Goal: Information Seeking & Learning: Learn about a topic

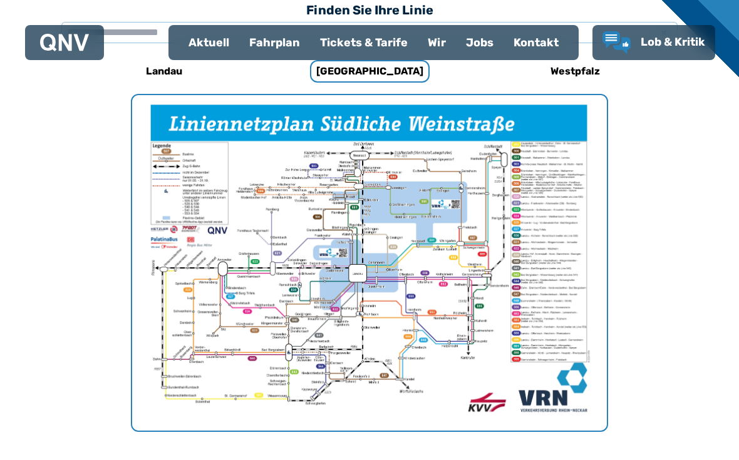
click at [269, 45] on div "Fahrplan" at bounding box center [274, 42] width 71 height 33
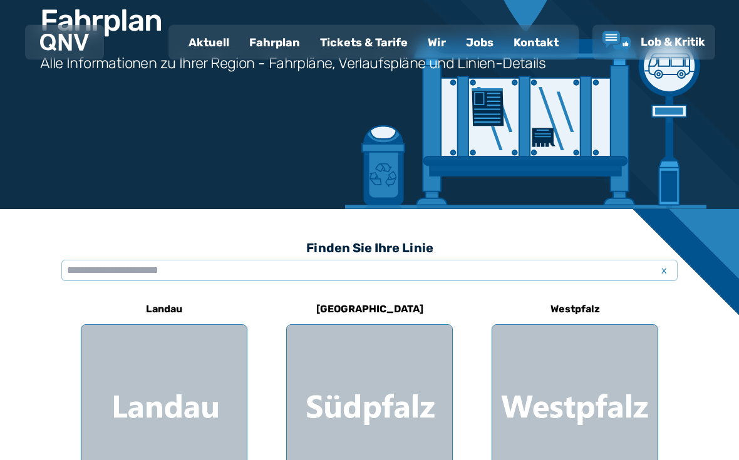
scroll to position [148, 0]
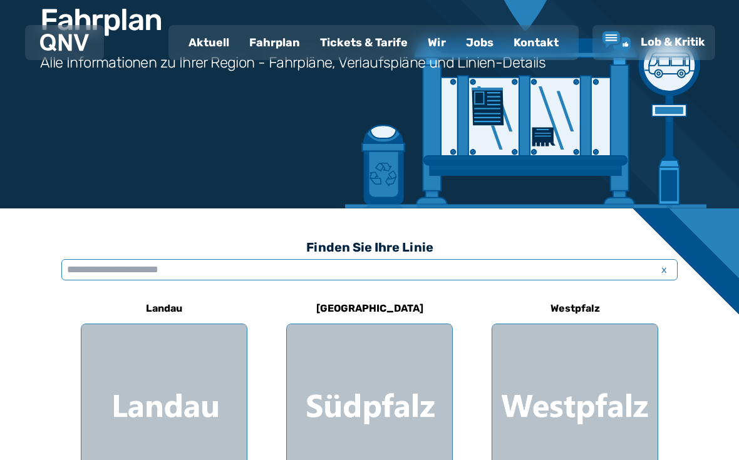
click at [101, 271] on input "text" at bounding box center [369, 269] width 616 height 21
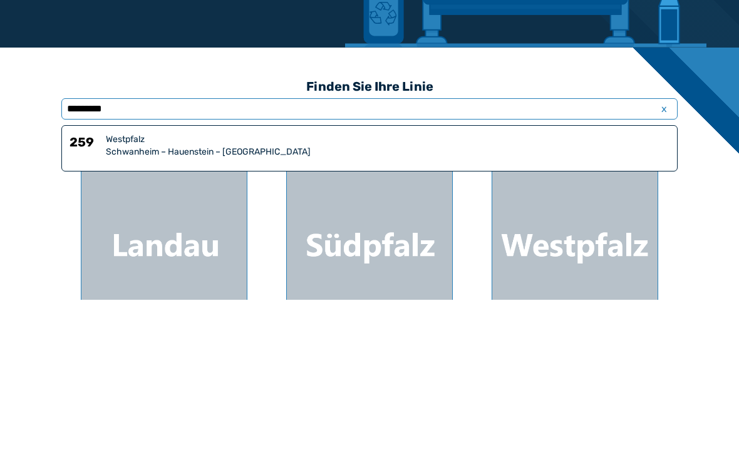
type input "**********"
click at [151, 294] on div "Westpfalz" at bounding box center [388, 300] width 564 height 13
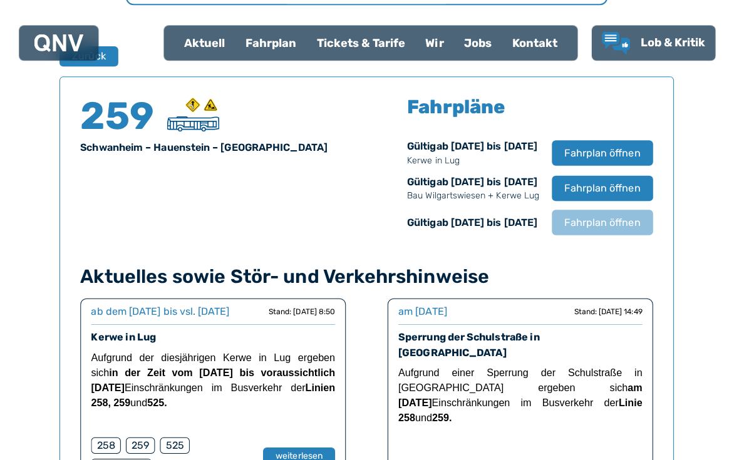
scroll to position [812, 0]
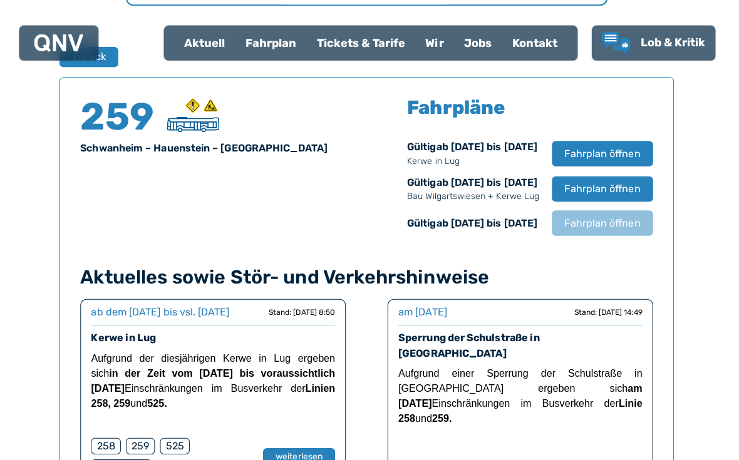
click at [604, 152] on span "Fahrplan öffnen" at bounding box center [603, 152] width 75 height 15
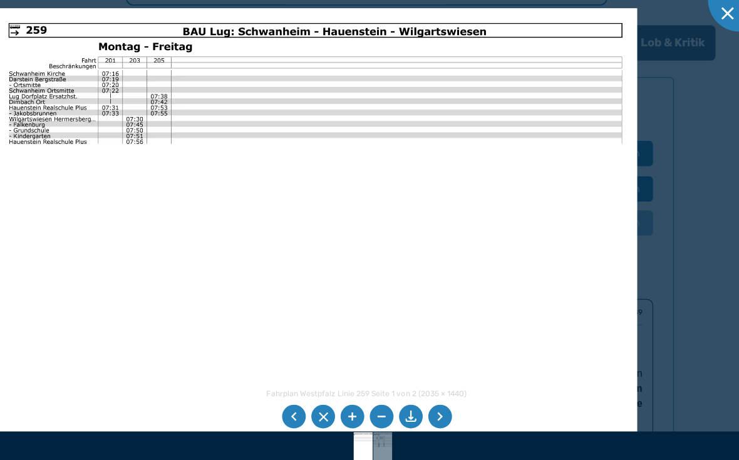
click at [445, 425] on li at bounding box center [442, 414] width 24 height 24
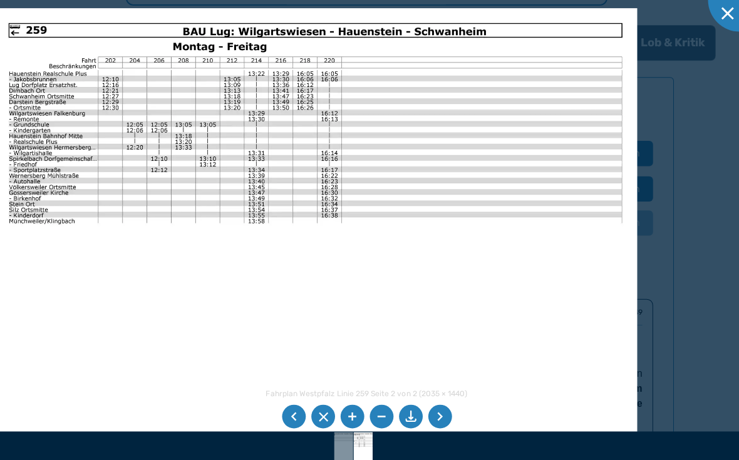
click at [447, 425] on li at bounding box center [442, 414] width 24 height 24
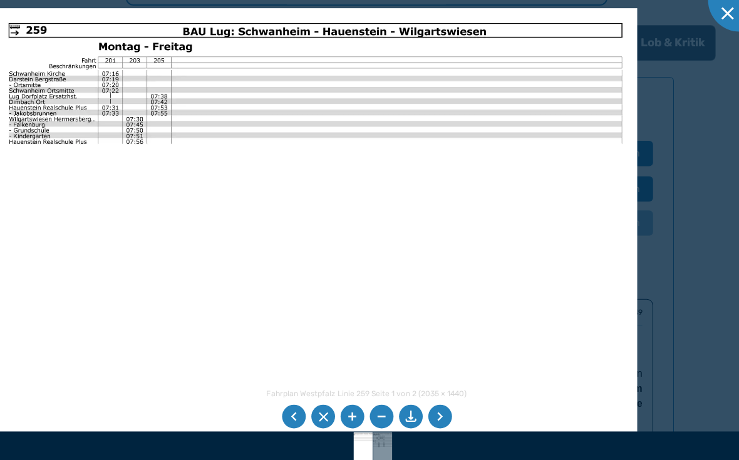
click at [442, 425] on li at bounding box center [442, 414] width 24 height 24
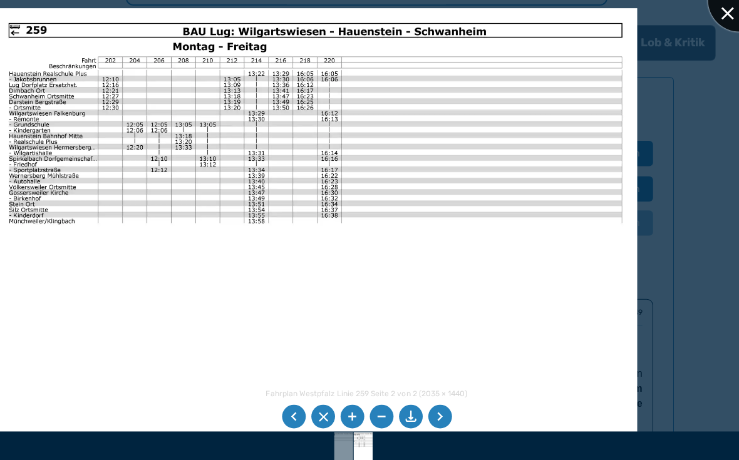
click at [717, 17] on div at bounding box center [739, 0] width 63 height 63
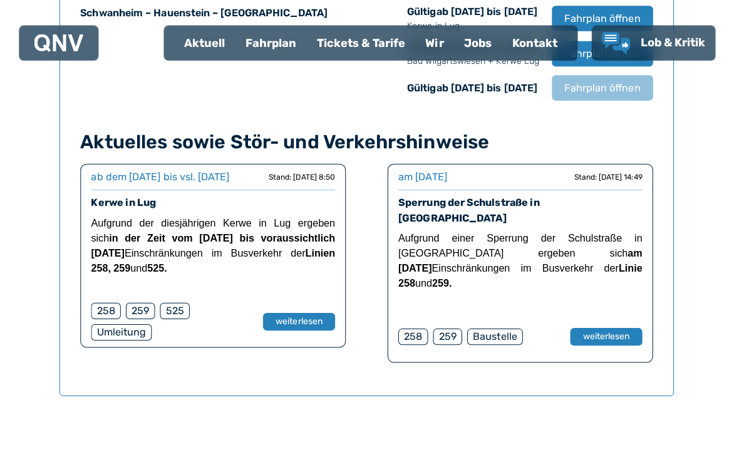
scroll to position [944, 0]
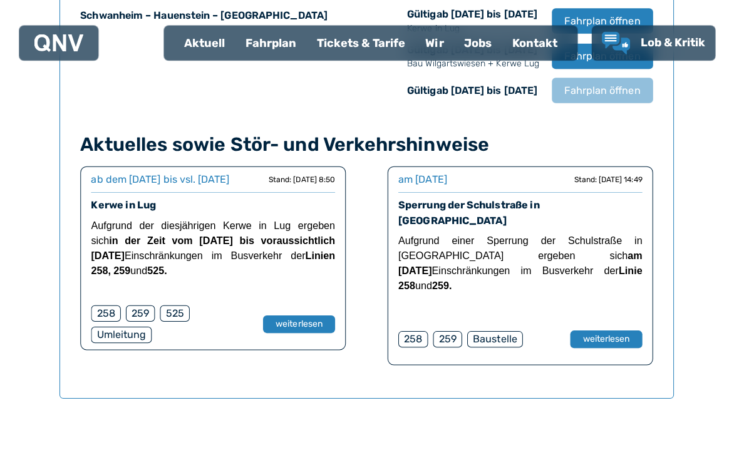
click at [411, 328] on div "258" at bounding box center [415, 336] width 29 height 16
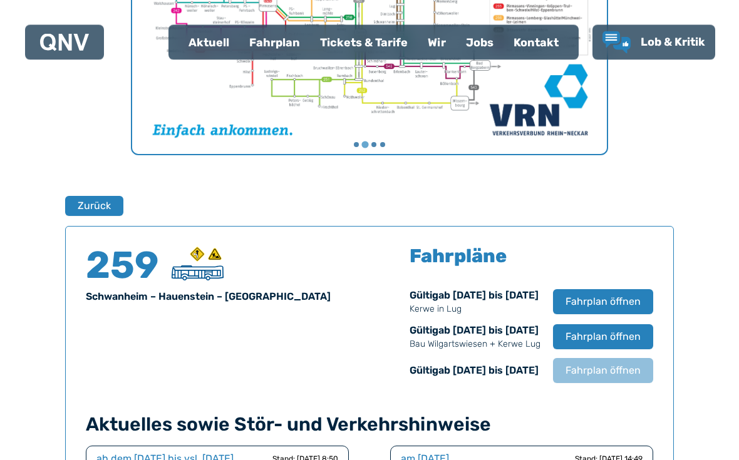
scroll to position [638, 0]
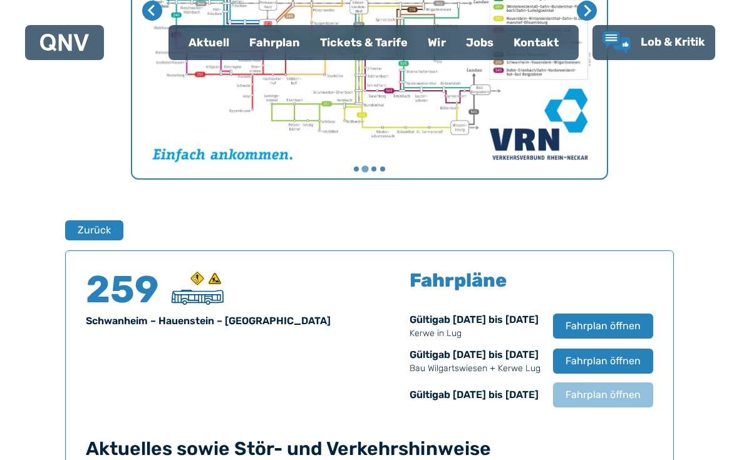
click at [108, 225] on button "Zurück" at bounding box center [94, 230] width 58 height 20
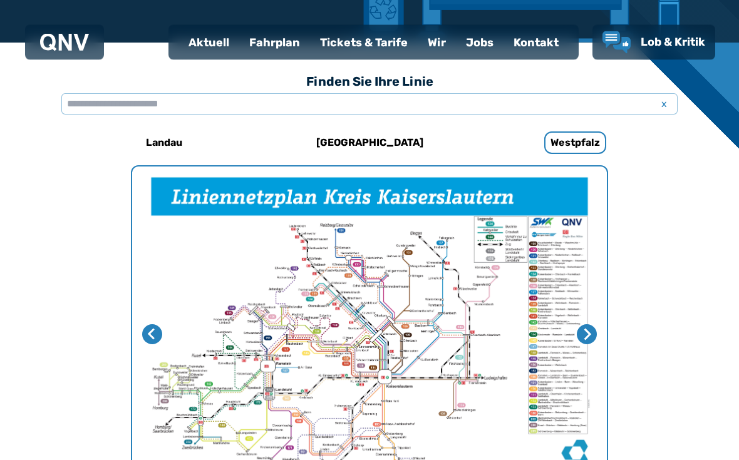
scroll to position [385, 0]
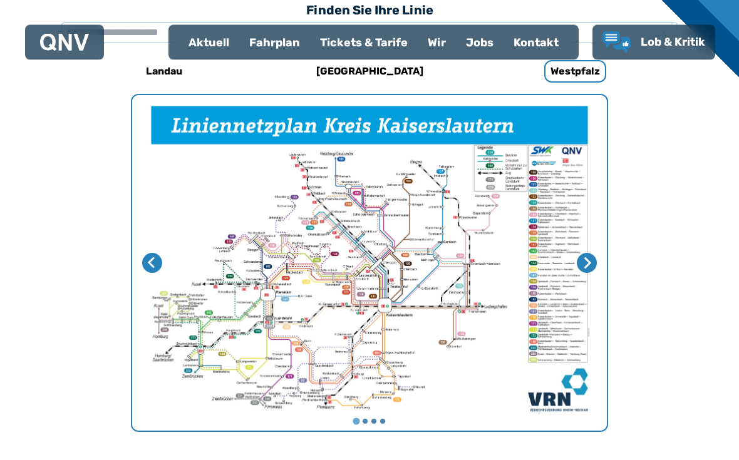
click at [277, 36] on div "Fahrplan" at bounding box center [274, 42] width 71 height 33
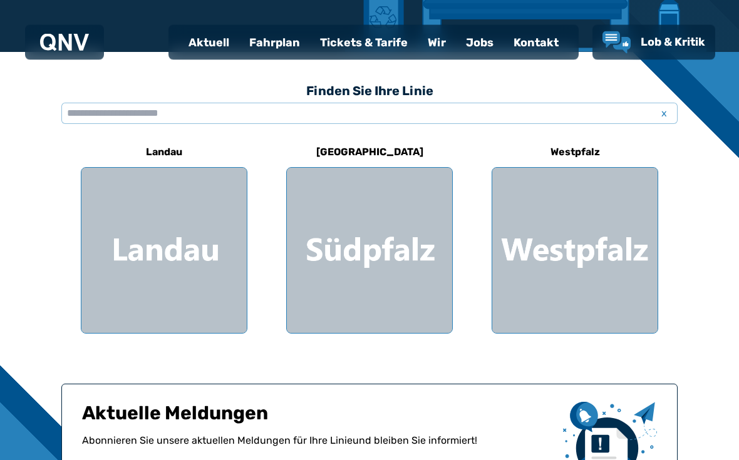
scroll to position [302, 0]
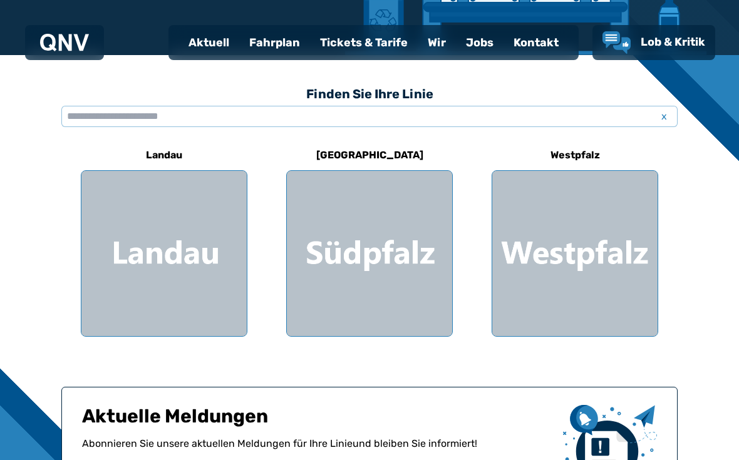
click at [370, 255] on div at bounding box center [369, 253] width 165 height 165
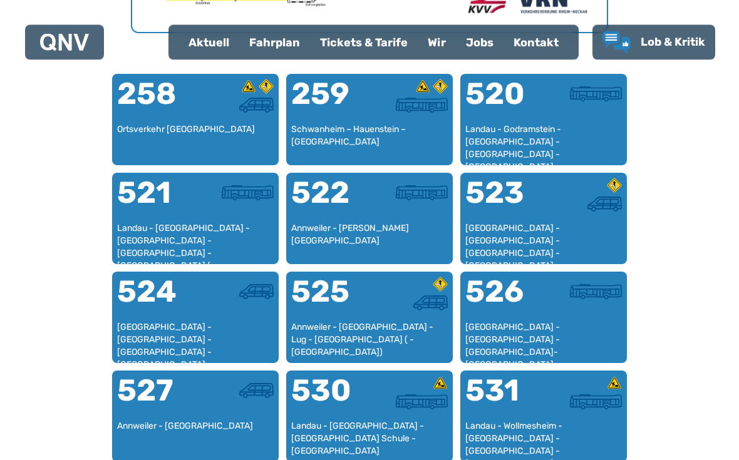
scroll to position [785, 0]
click at [372, 115] on div at bounding box center [409, 101] width 78 height 45
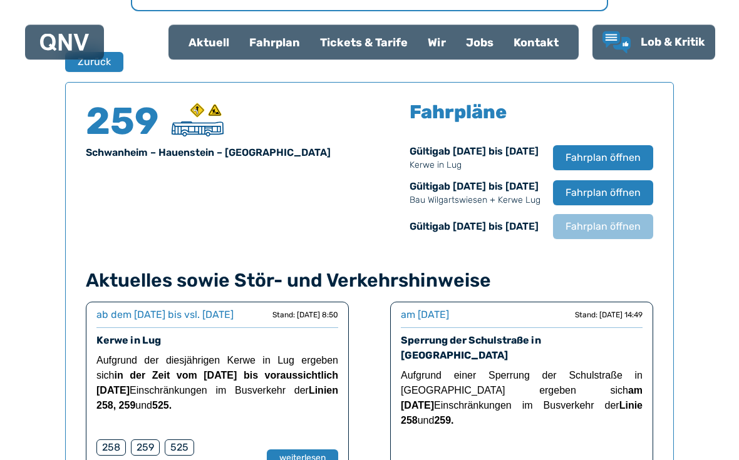
scroll to position [826, 0]
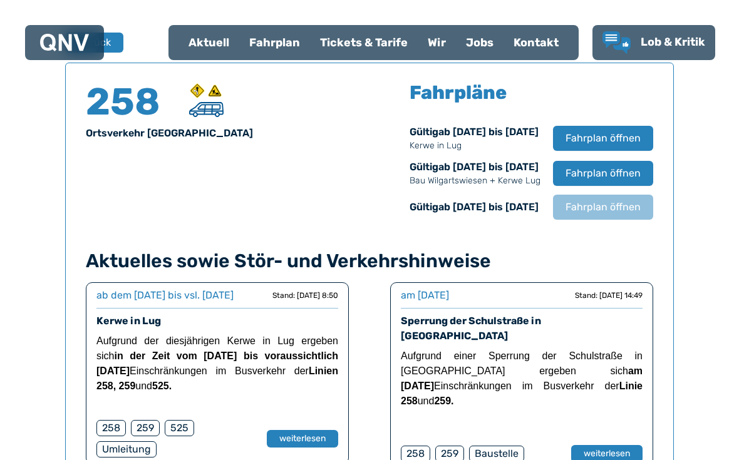
scroll to position [829, 0]
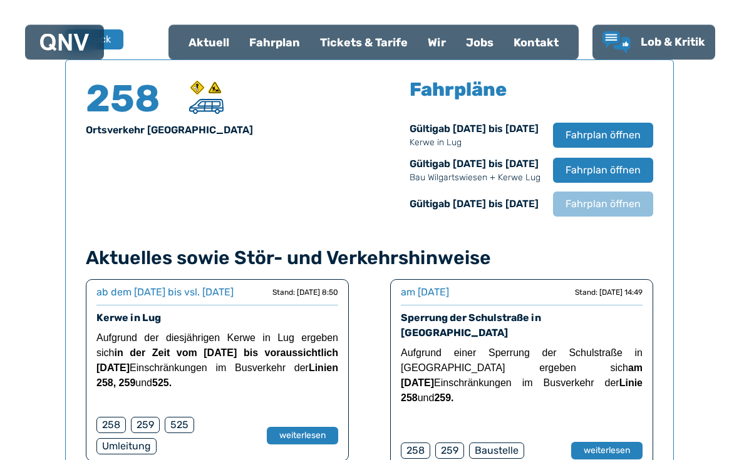
click at [601, 134] on span "Fahrplan öffnen" at bounding box center [603, 135] width 75 height 15
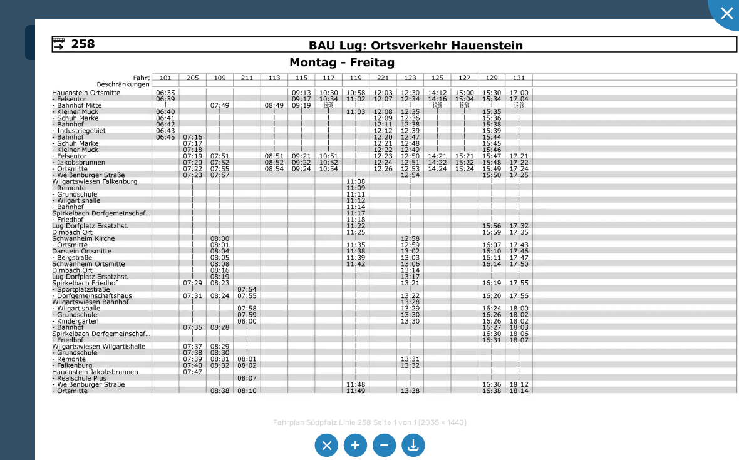
click at [656, 232] on img at bounding box center [394, 273] width 719 height 509
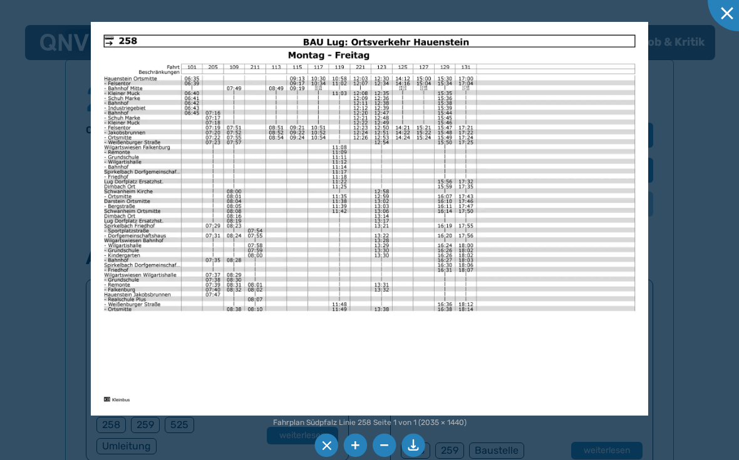
click at [571, 197] on img at bounding box center [369, 219] width 557 height 394
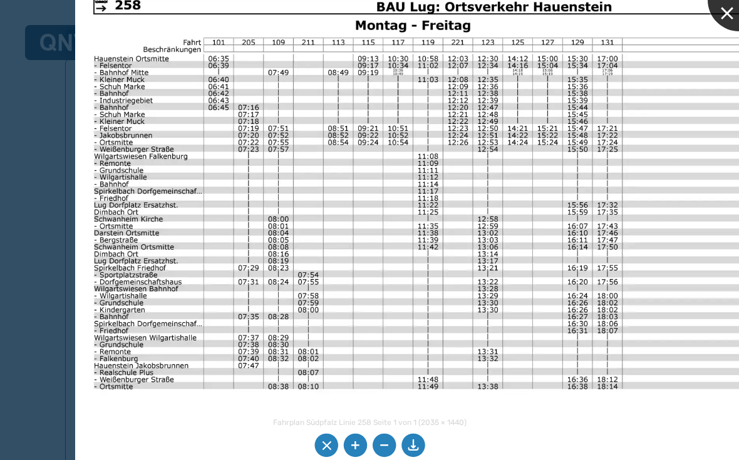
click at [727, 13] on div at bounding box center [739, 0] width 63 height 63
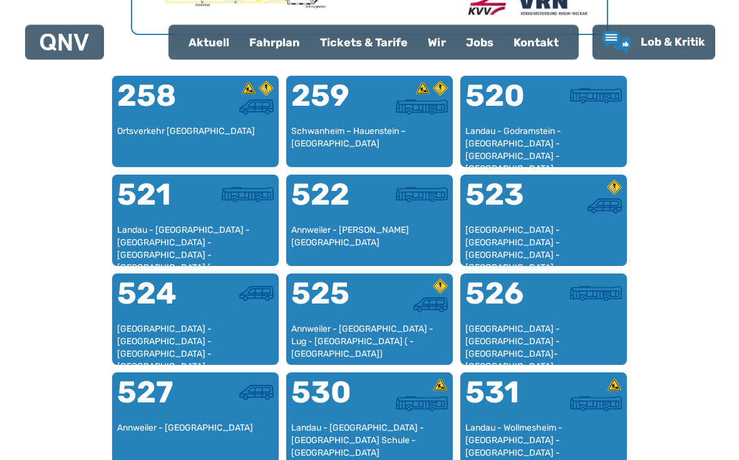
scroll to position [783, 0]
click at [559, 116] on div at bounding box center [583, 103] width 78 height 45
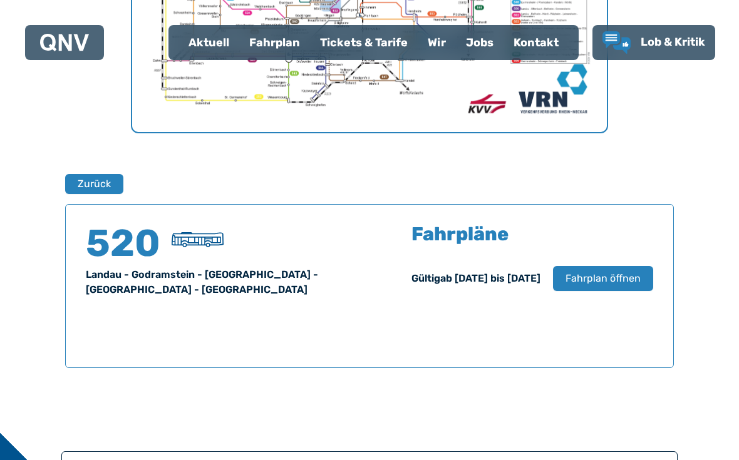
scroll to position [680, 0]
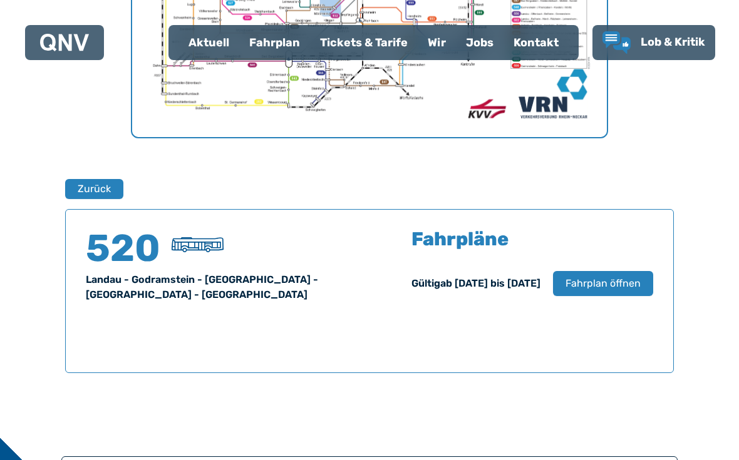
click at [612, 293] on button "Fahrplan öffnen" at bounding box center [603, 283] width 100 height 25
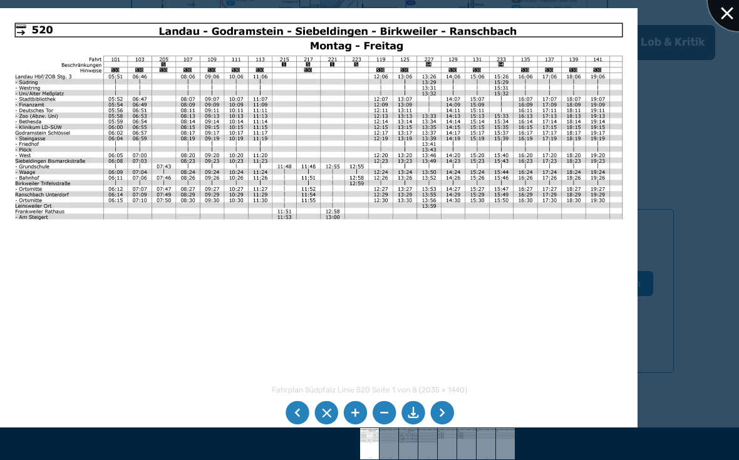
click at [720, 19] on div at bounding box center [739, 0] width 63 height 63
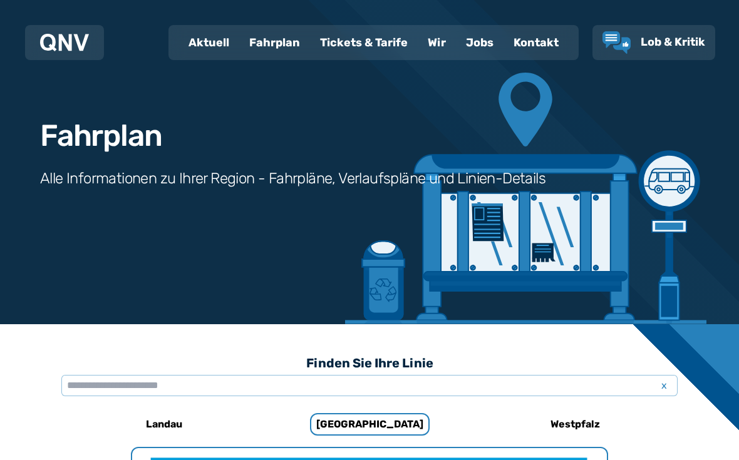
scroll to position [0, 0]
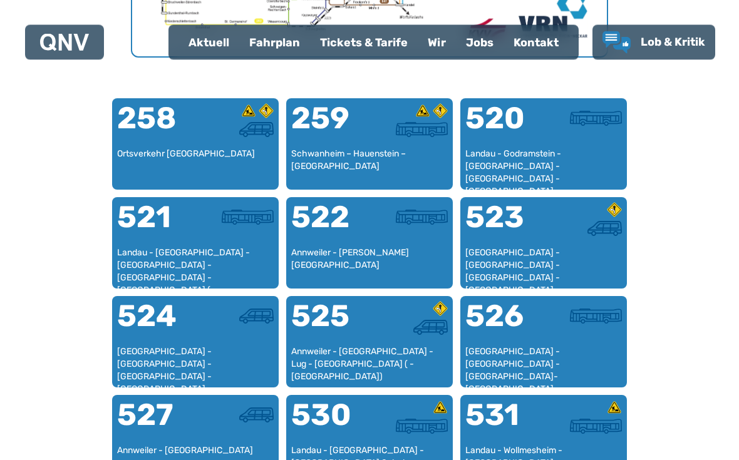
scroll to position [760, 0]
click at [219, 245] on div at bounding box center [234, 224] width 78 height 45
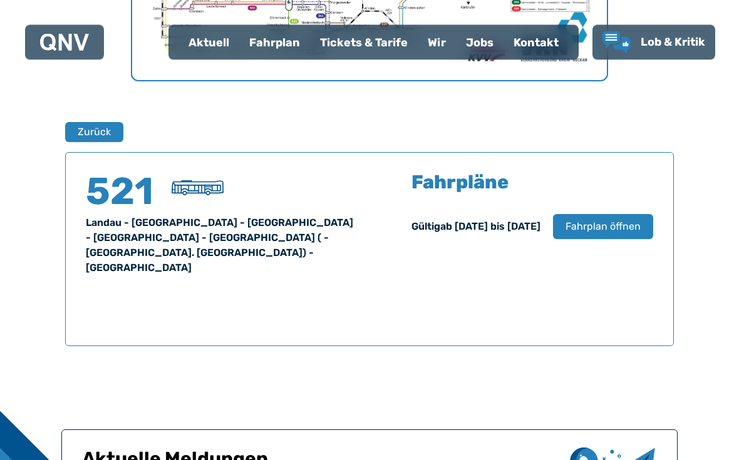
scroll to position [736, 0]
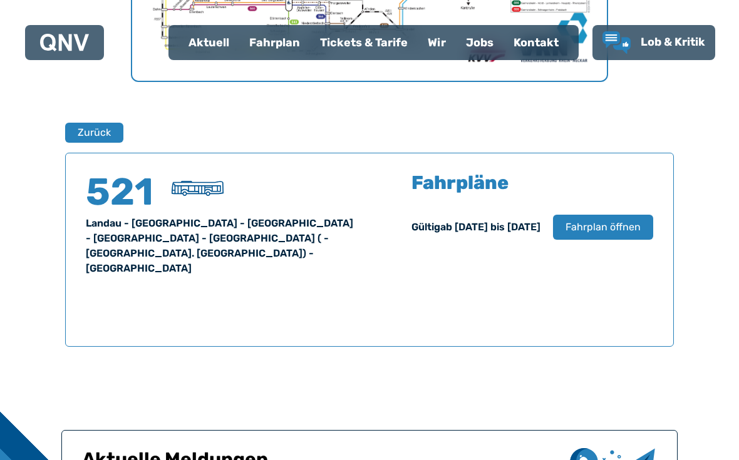
click at [623, 224] on span "Fahrplan öffnen" at bounding box center [603, 227] width 75 height 15
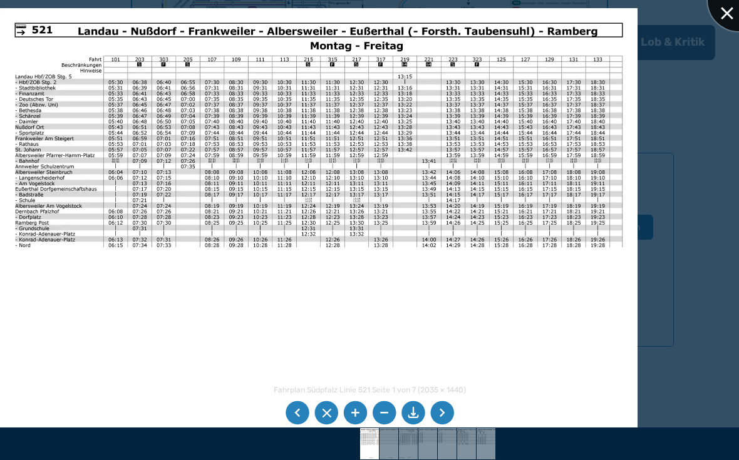
click at [731, 14] on div at bounding box center [739, 0] width 63 height 63
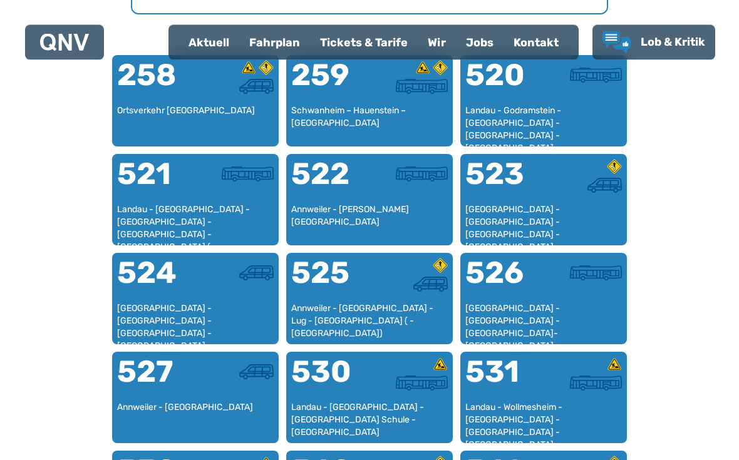
scroll to position [804, 0]
click at [387, 198] on div at bounding box center [409, 181] width 78 height 45
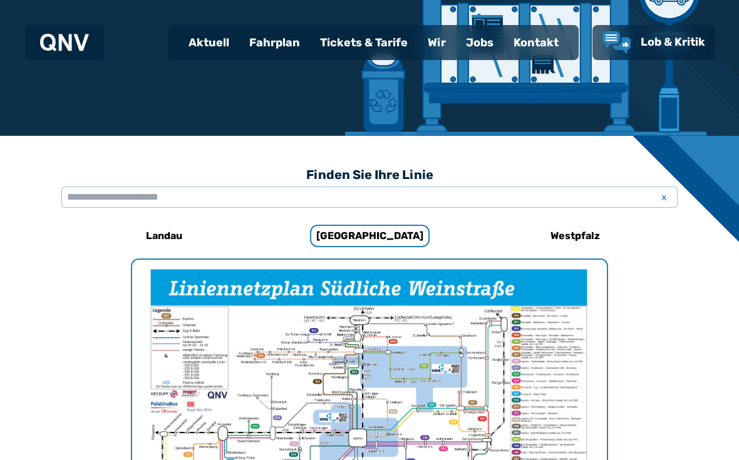
scroll to position [826, 0]
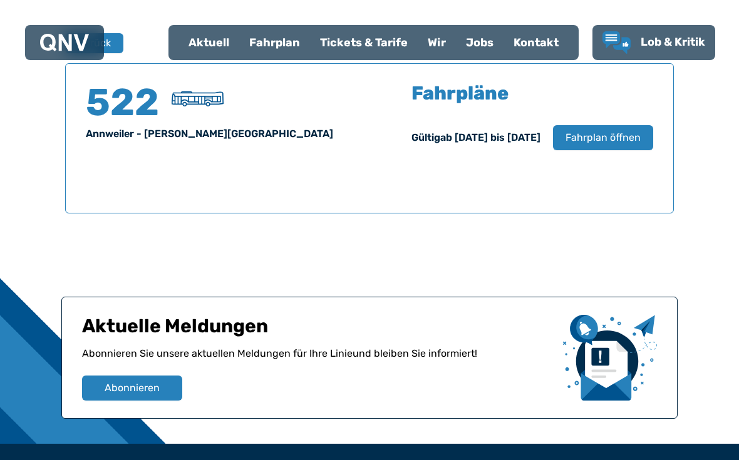
click at [614, 137] on span "Fahrplan öffnen" at bounding box center [603, 137] width 75 height 15
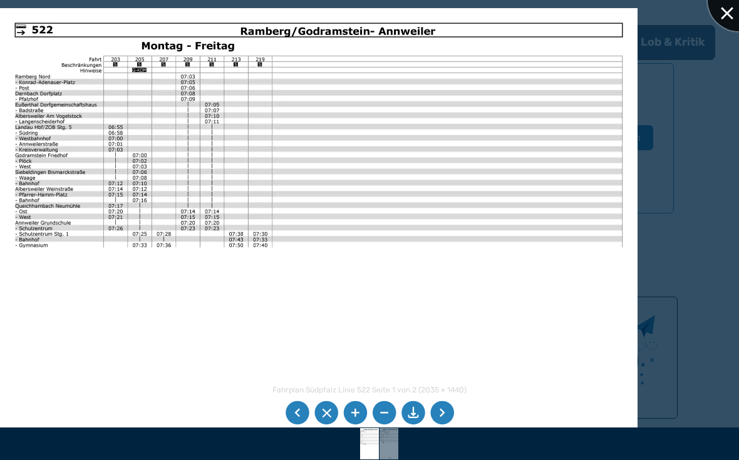
click at [722, 18] on div at bounding box center [739, 0] width 63 height 63
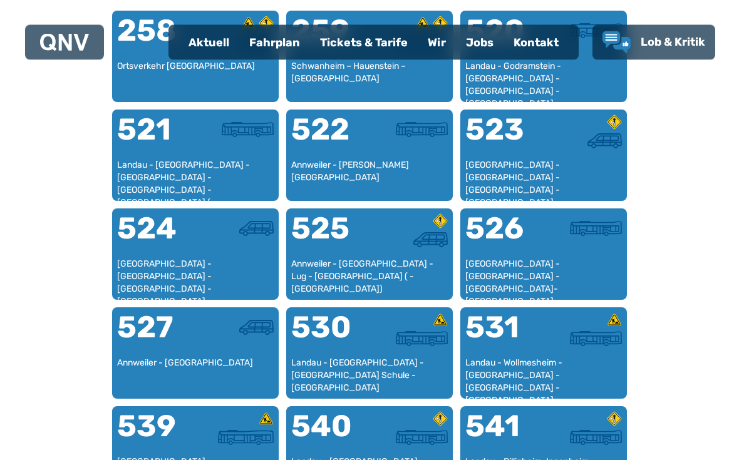
scroll to position [855, 0]
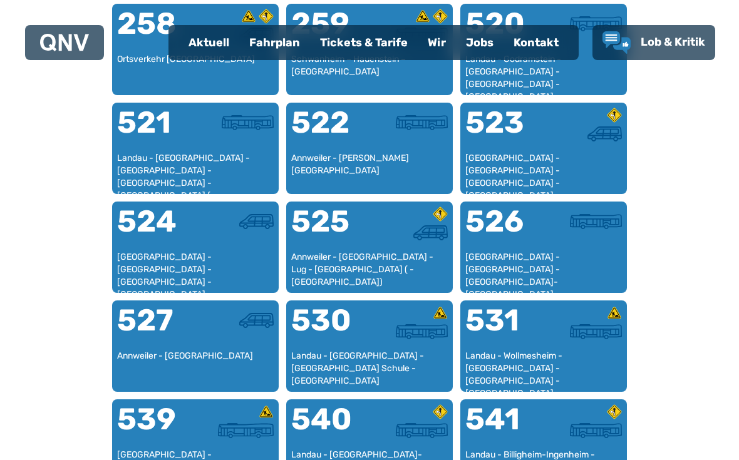
click at [559, 246] on div at bounding box center [583, 229] width 78 height 45
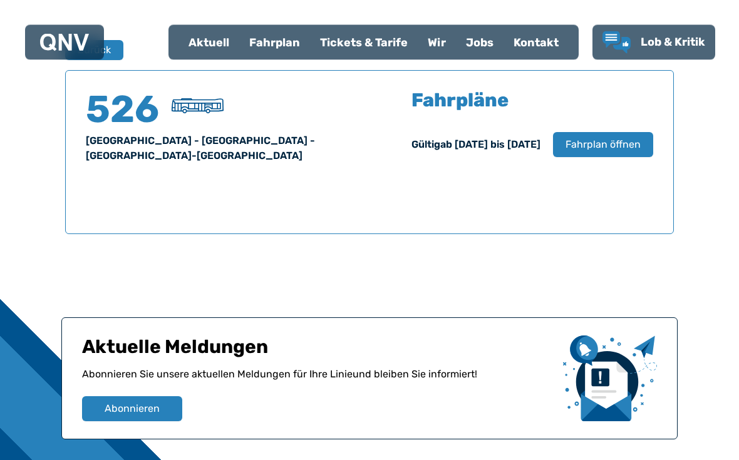
scroll to position [826, 0]
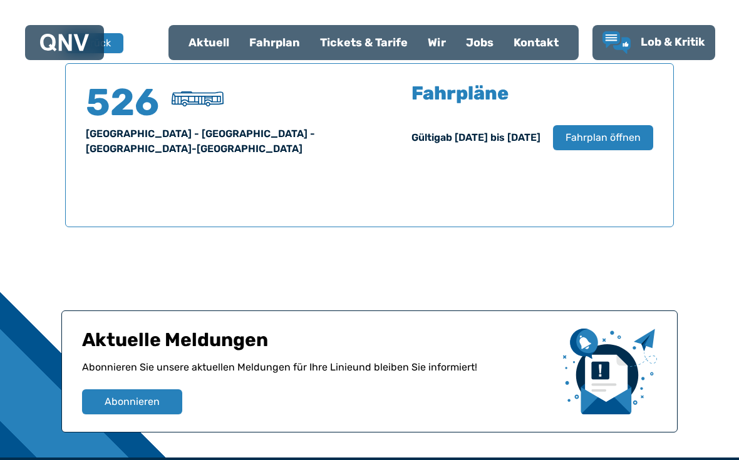
click at [616, 142] on span "Fahrplan öffnen" at bounding box center [603, 137] width 75 height 15
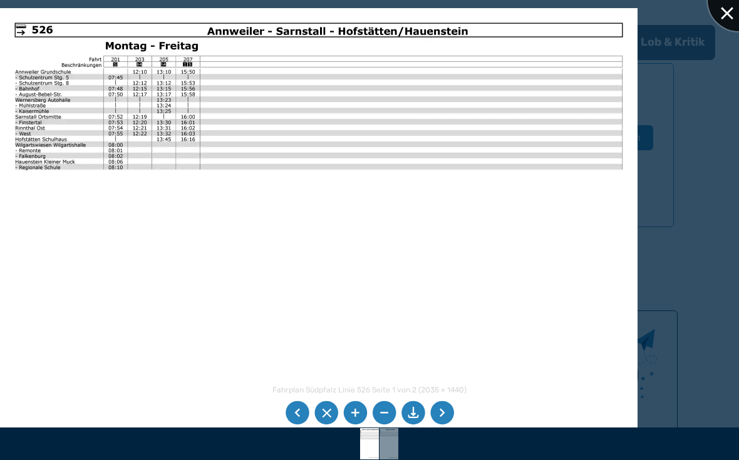
click at [722, 13] on div at bounding box center [739, 0] width 63 height 63
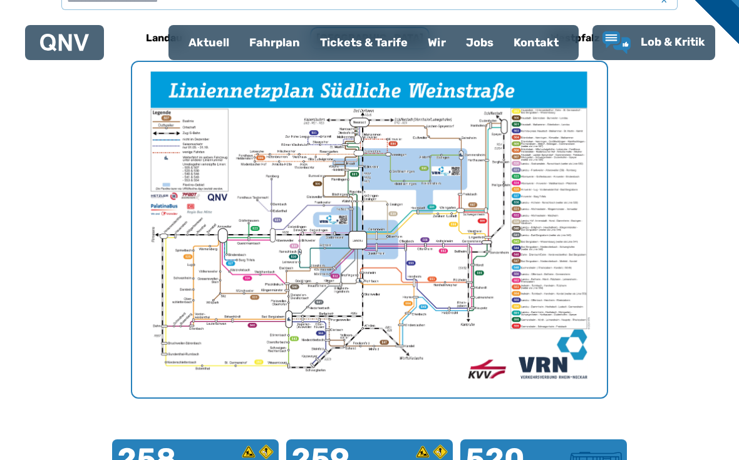
scroll to position [386, 0]
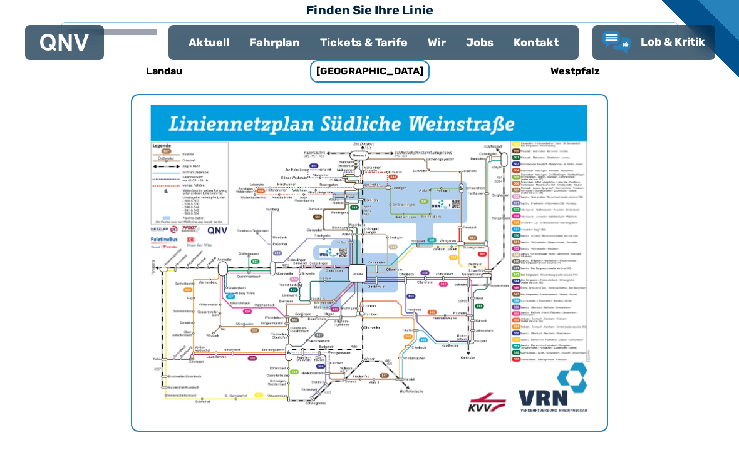
click at [569, 74] on h6 "Westpfalz" at bounding box center [576, 71] width 60 height 20
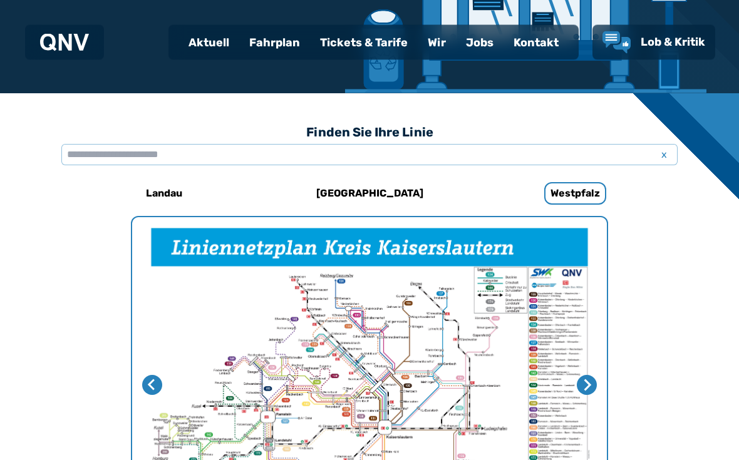
scroll to position [264, 0]
click at [371, 195] on h6 "[GEOGRAPHIC_DATA]" at bounding box center [369, 194] width 117 height 20
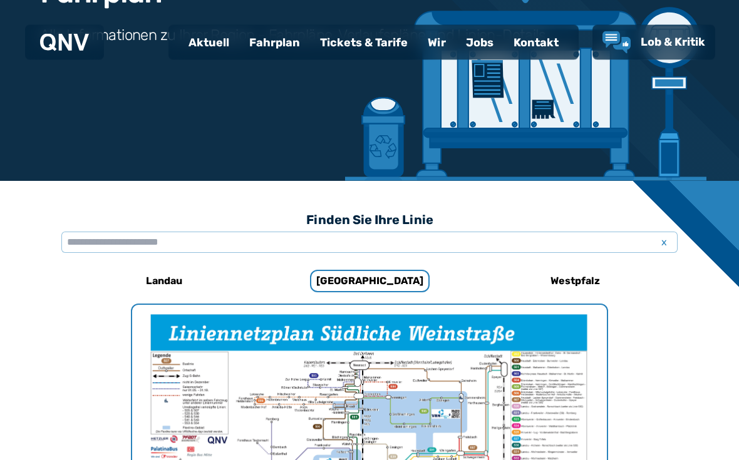
scroll to position [98, 0]
